Goal: Information Seeking & Learning: Learn about a topic

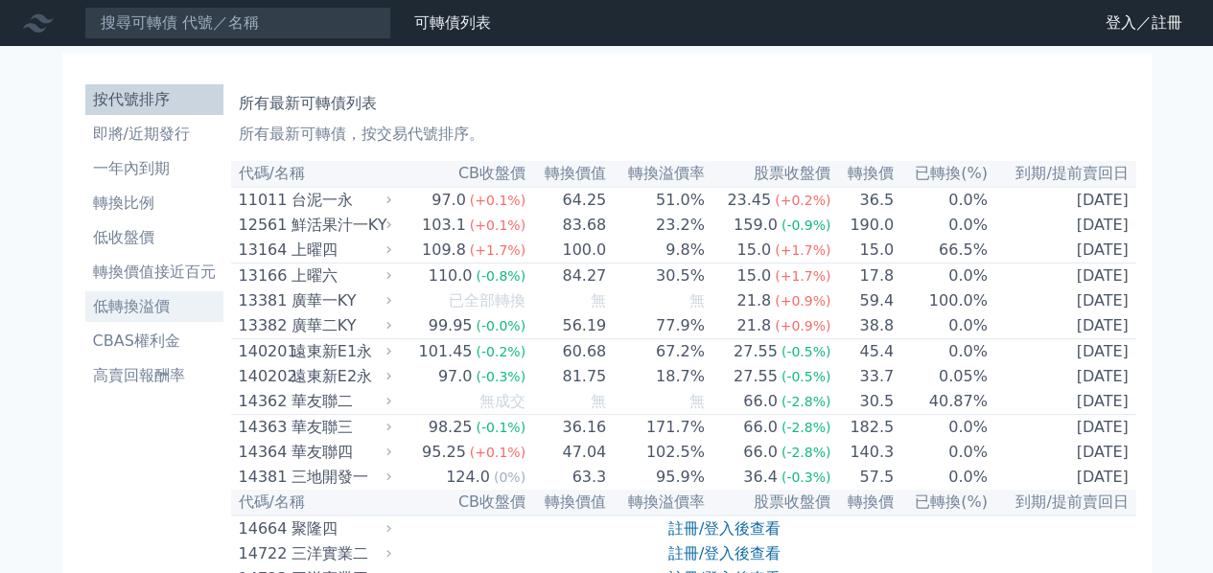
click at [130, 308] on li "低轉換溢價" at bounding box center [154, 306] width 138 height 23
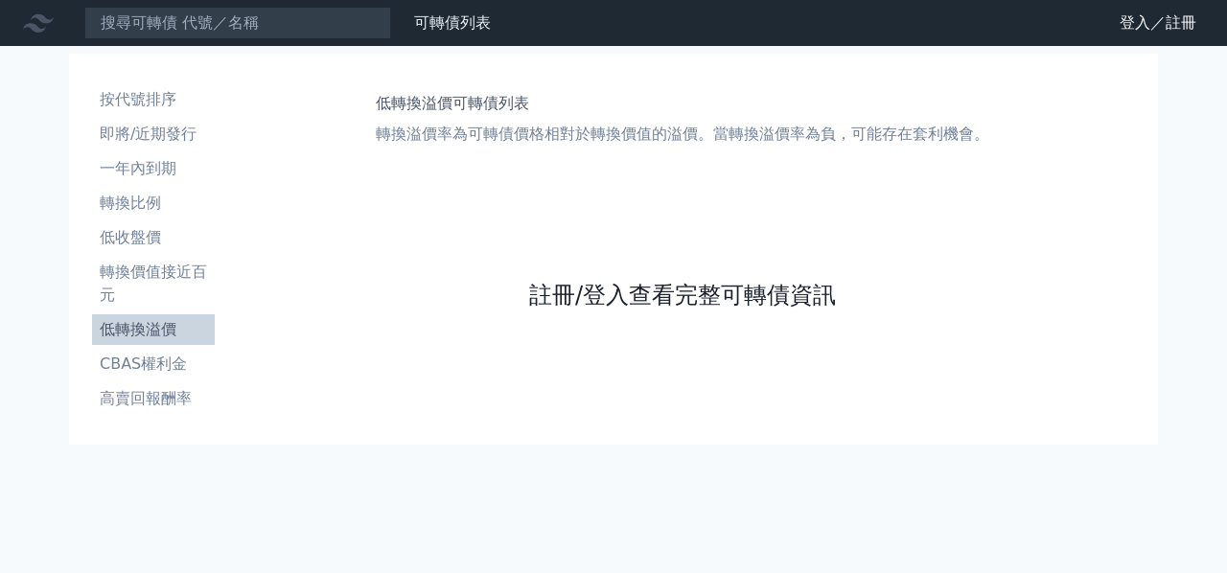
click at [614, 304] on link "註冊/登入查看完整可轉債資訊" at bounding box center [682, 295] width 307 height 31
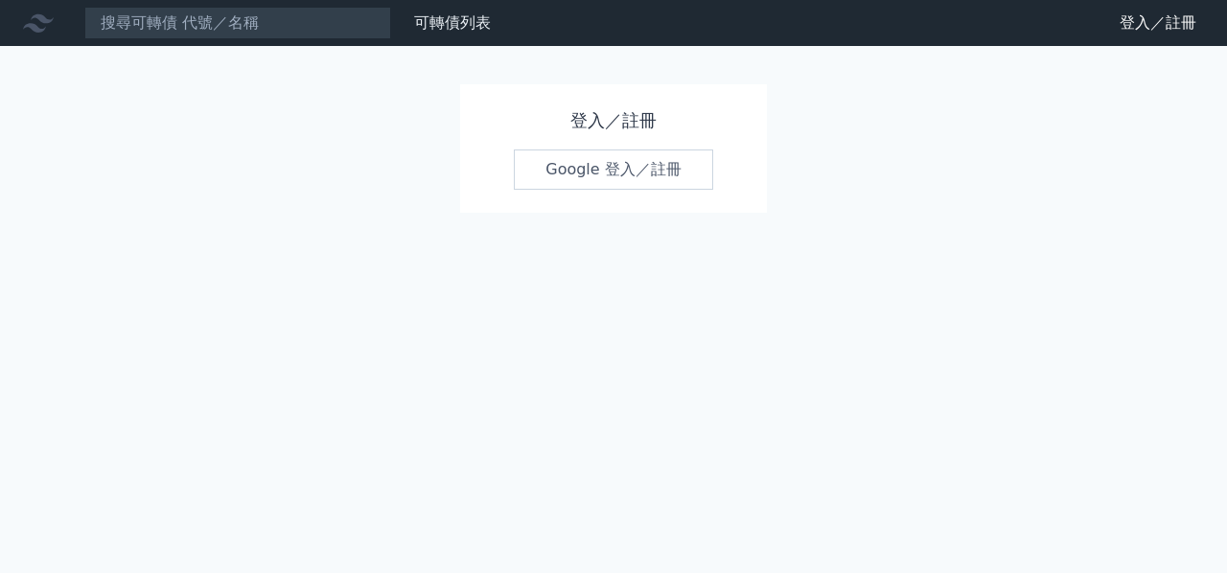
click at [585, 174] on link "Google 登入／註冊" at bounding box center [613, 170] width 199 height 40
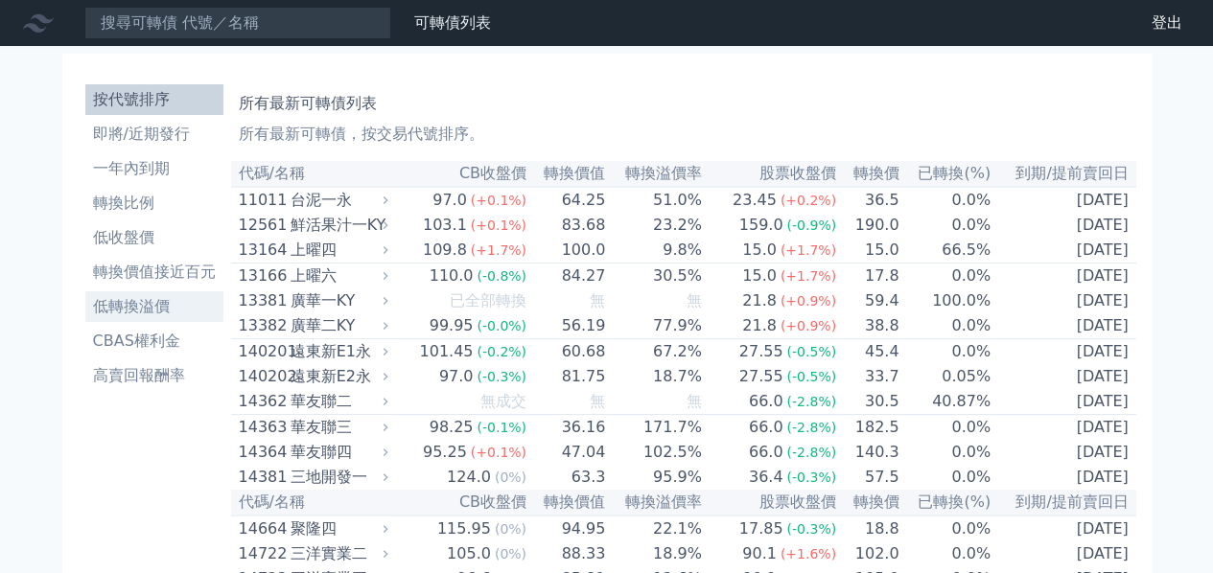
click at [123, 304] on li "低轉換溢價" at bounding box center [154, 306] width 138 height 23
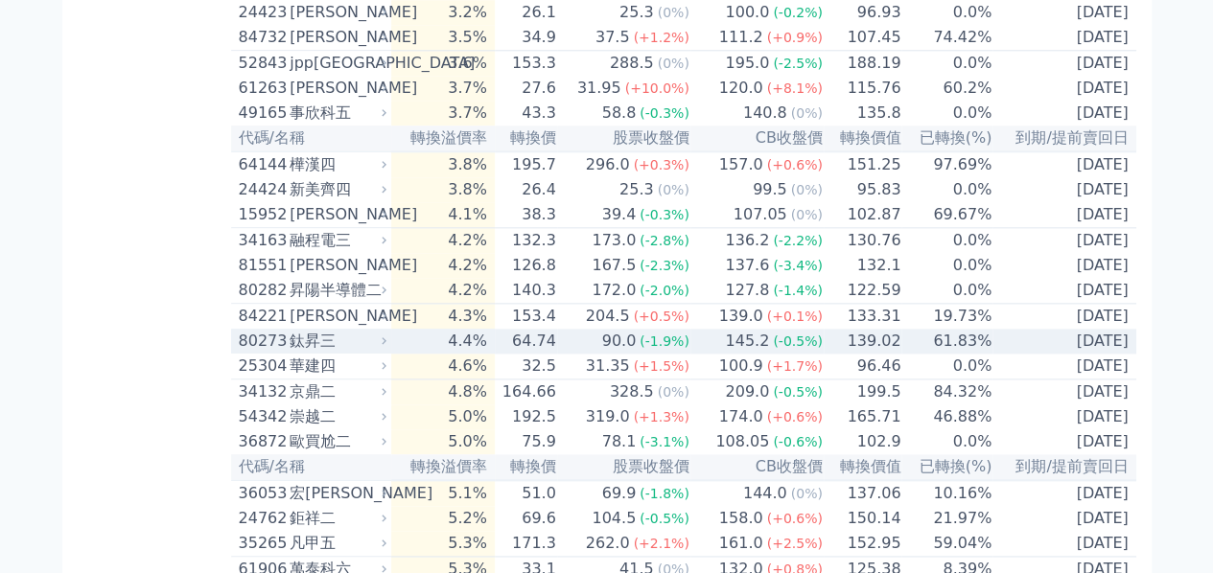
scroll to position [1151, 0]
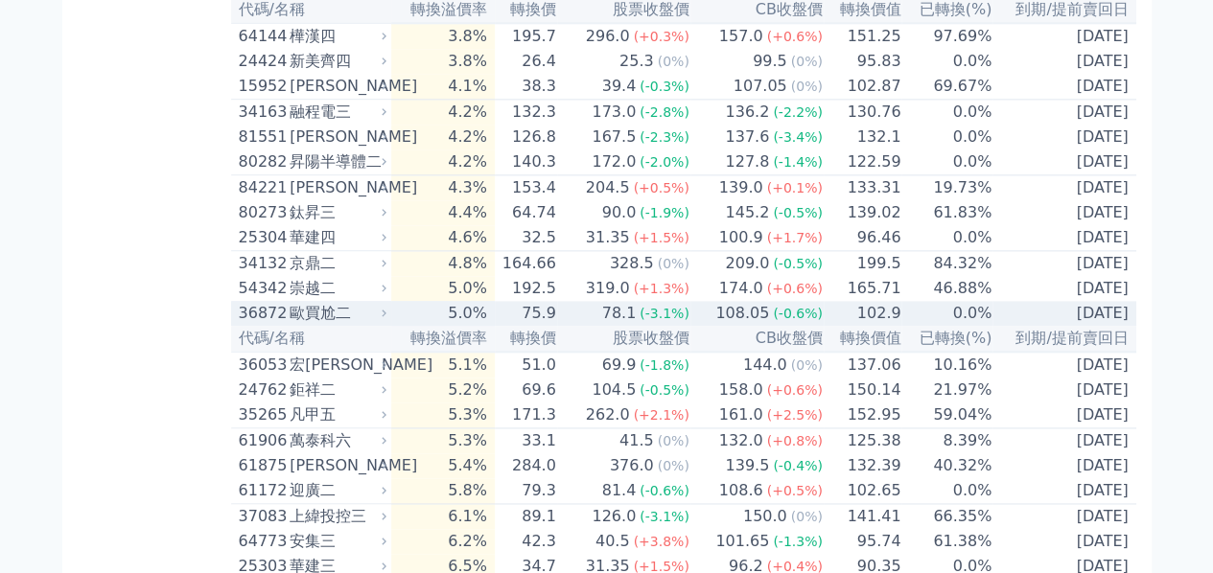
click at [376, 325] on div "歐買尬二" at bounding box center [336, 313] width 93 height 23
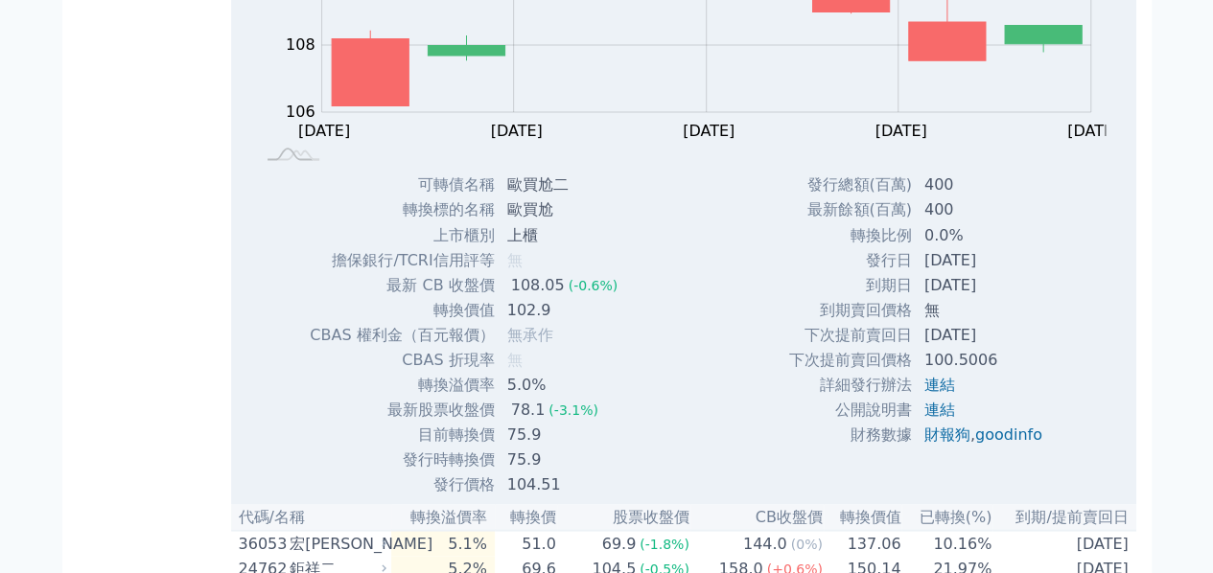
scroll to position [1662, 0]
